Goal: Information Seeking & Learning: Learn about a topic

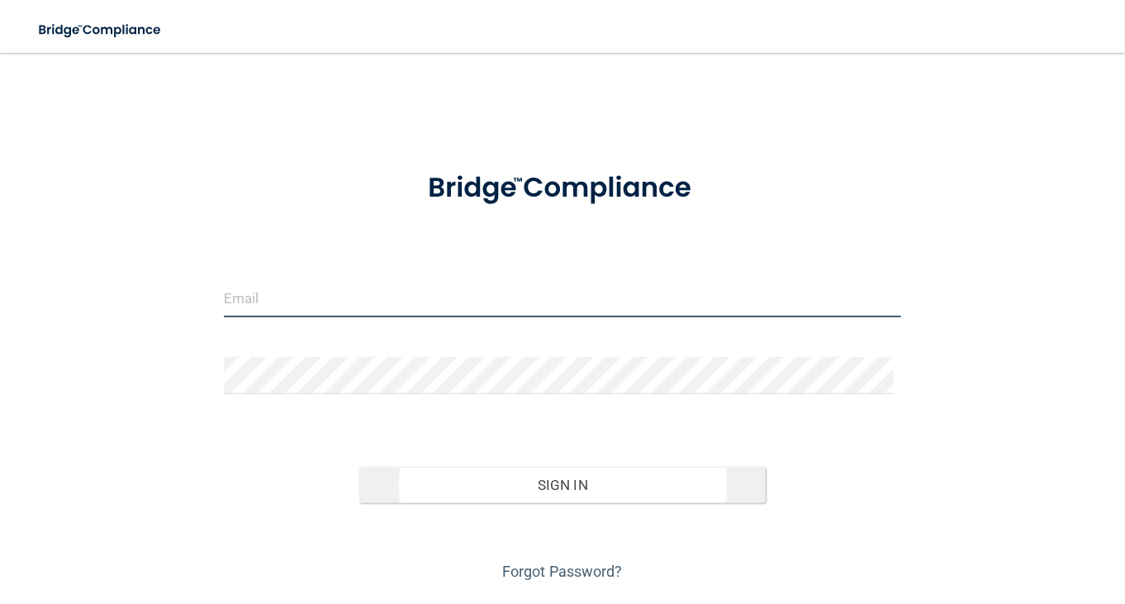
type input "[EMAIL_ADDRESS][DOMAIN_NAME]"
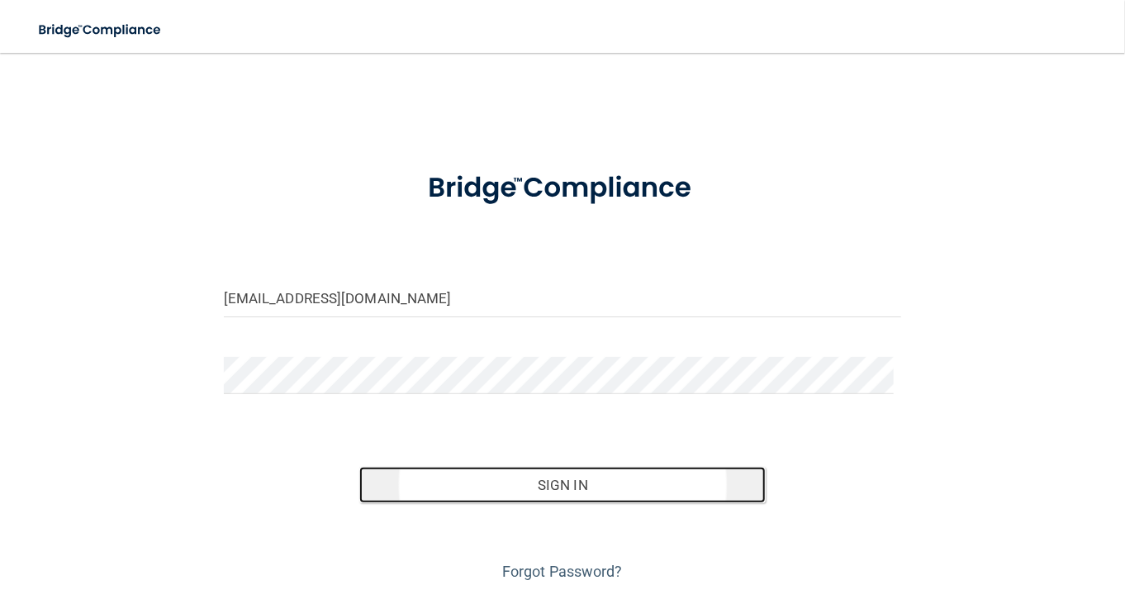
click at [523, 487] on button "Sign In" at bounding box center [562, 485] width 406 height 36
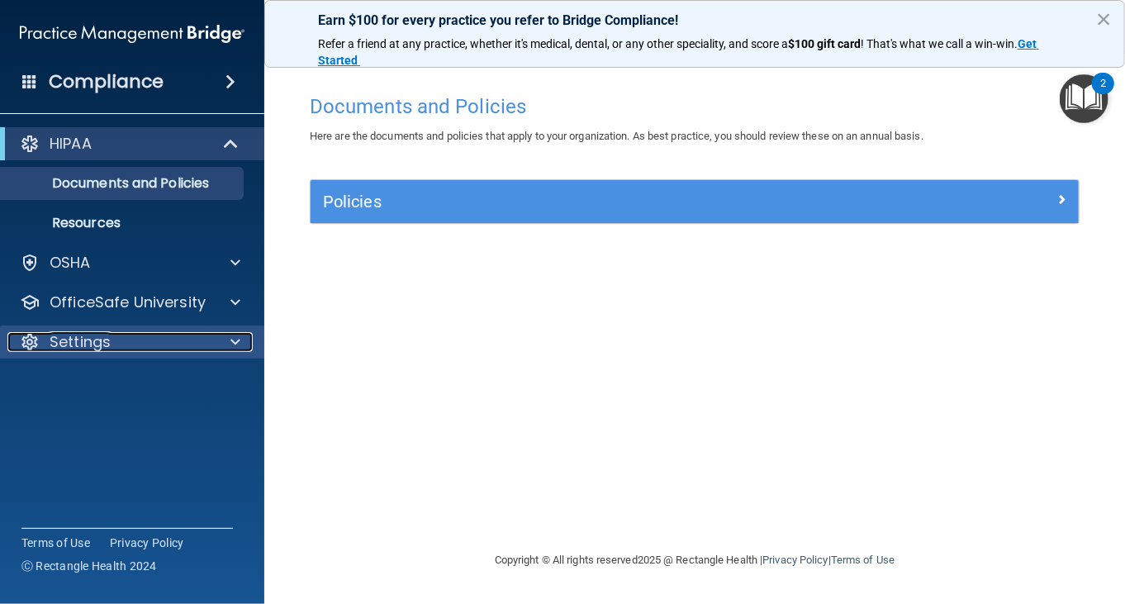
click at [144, 351] on div "Settings" at bounding box center [109, 342] width 205 height 20
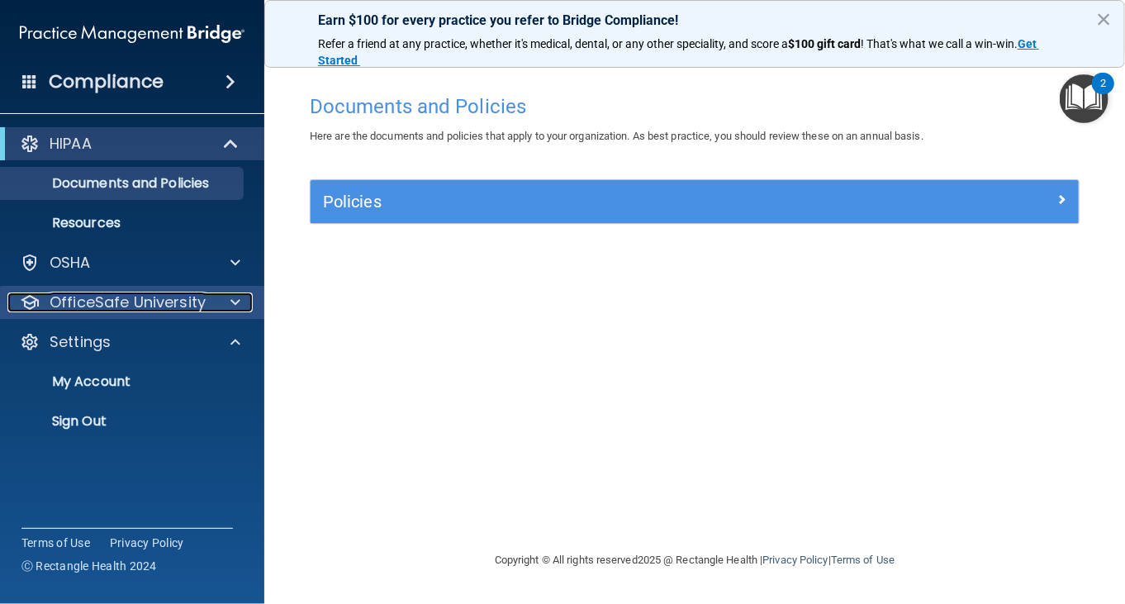
click at [125, 308] on p "OfficeSafe University" at bounding box center [128, 302] width 156 height 20
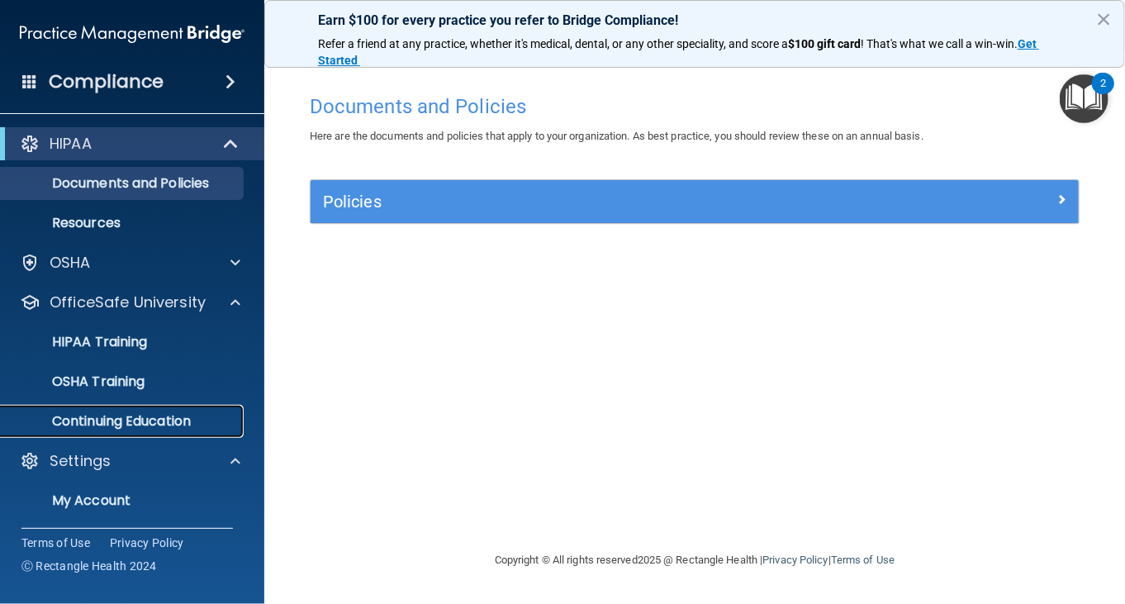
click at [140, 409] on link "Continuing Education" at bounding box center [113, 421] width 260 height 33
